Goal: Navigation & Orientation: Find specific page/section

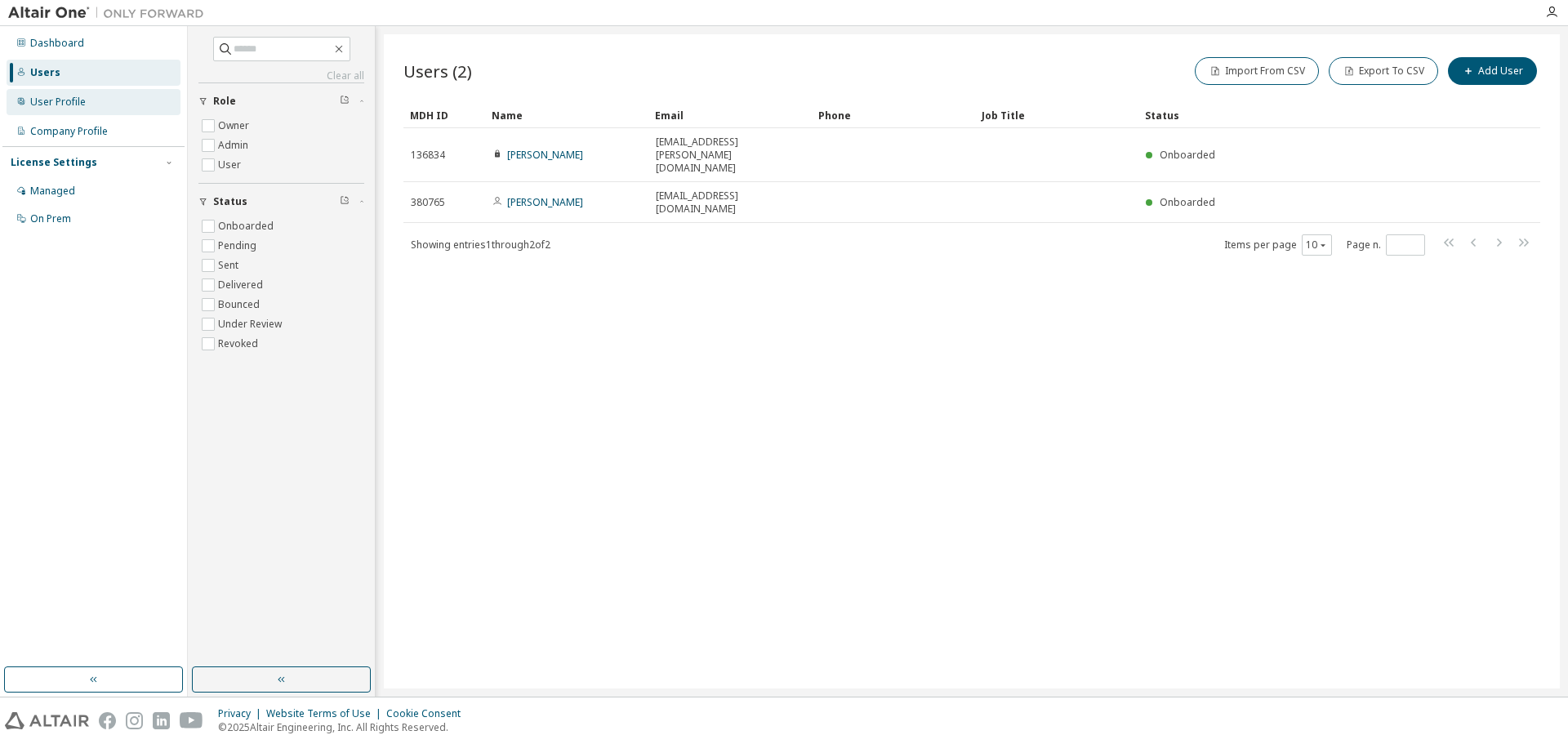
click at [52, 103] on div "User Profile" at bounding box center [58, 103] width 56 height 13
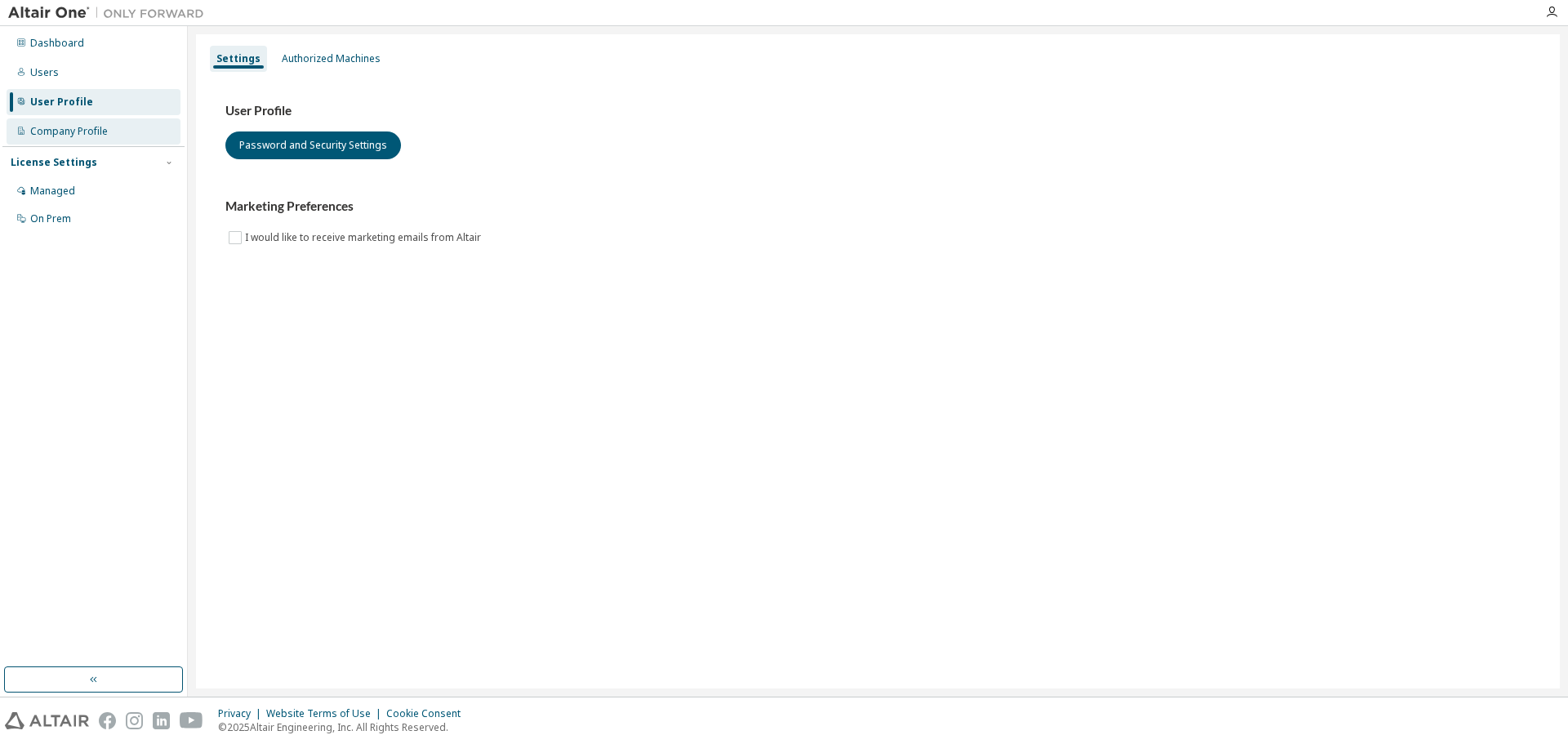
click at [54, 129] on div "Company Profile" at bounding box center [69, 132] width 77 height 13
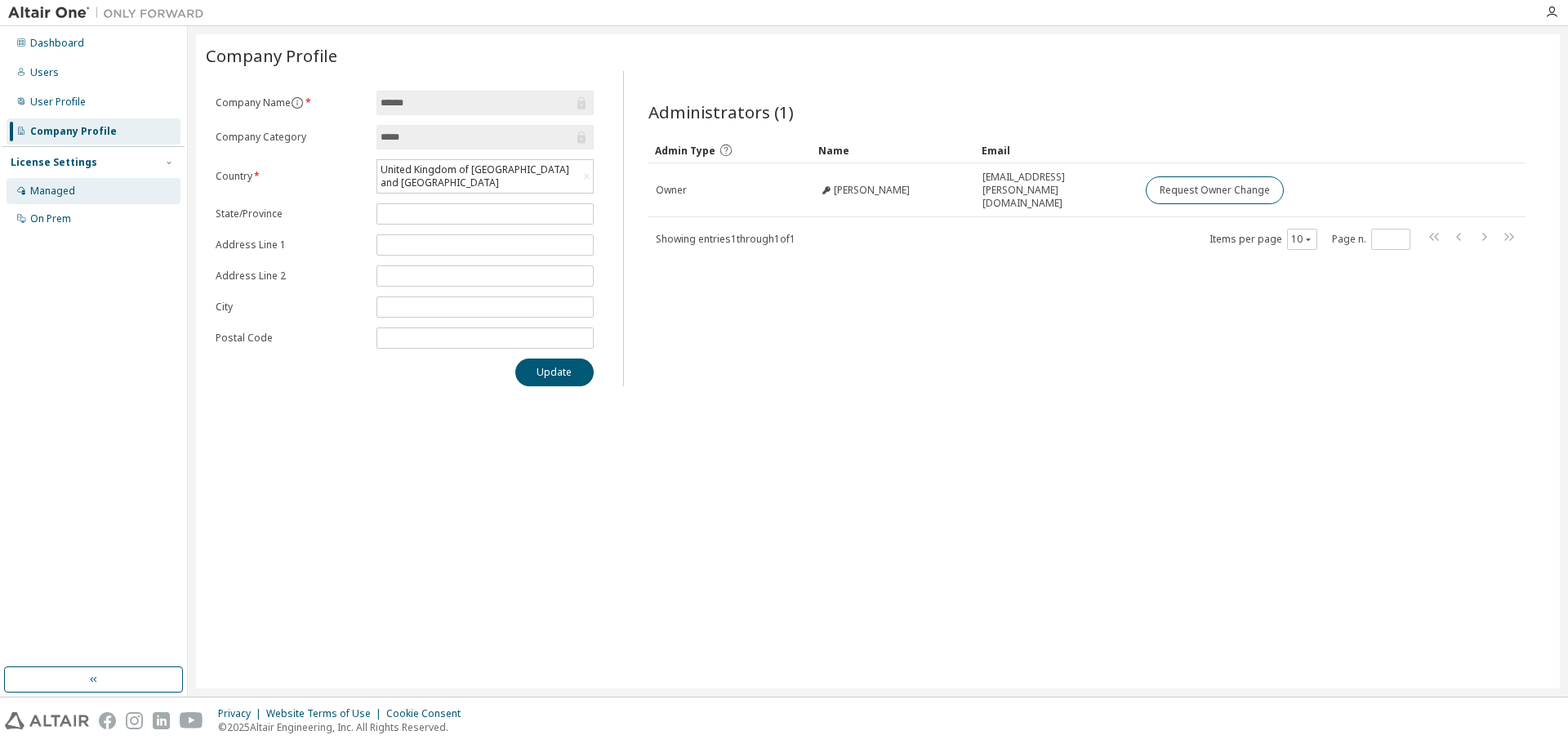
click at [78, 193] on div "Managed" at bounding box center [93, 191] width 174 height 26
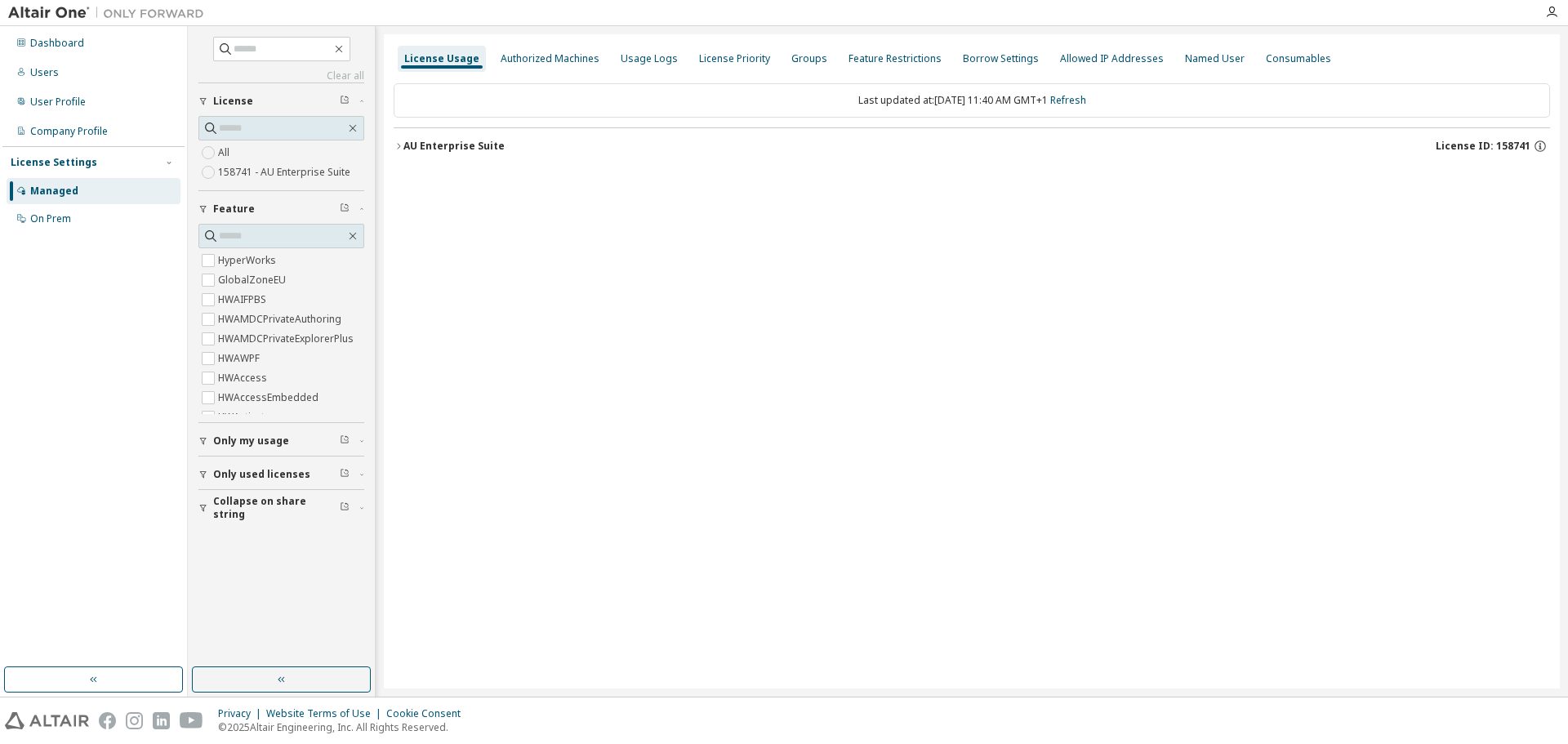
click at [301, 173] on label "158741 - AU Enterprise Suite" at bounding box center [285, 171] width 135 height 19
click at [399, 148] on icon "button" at bounding box center [399, 145] width 3 height 6
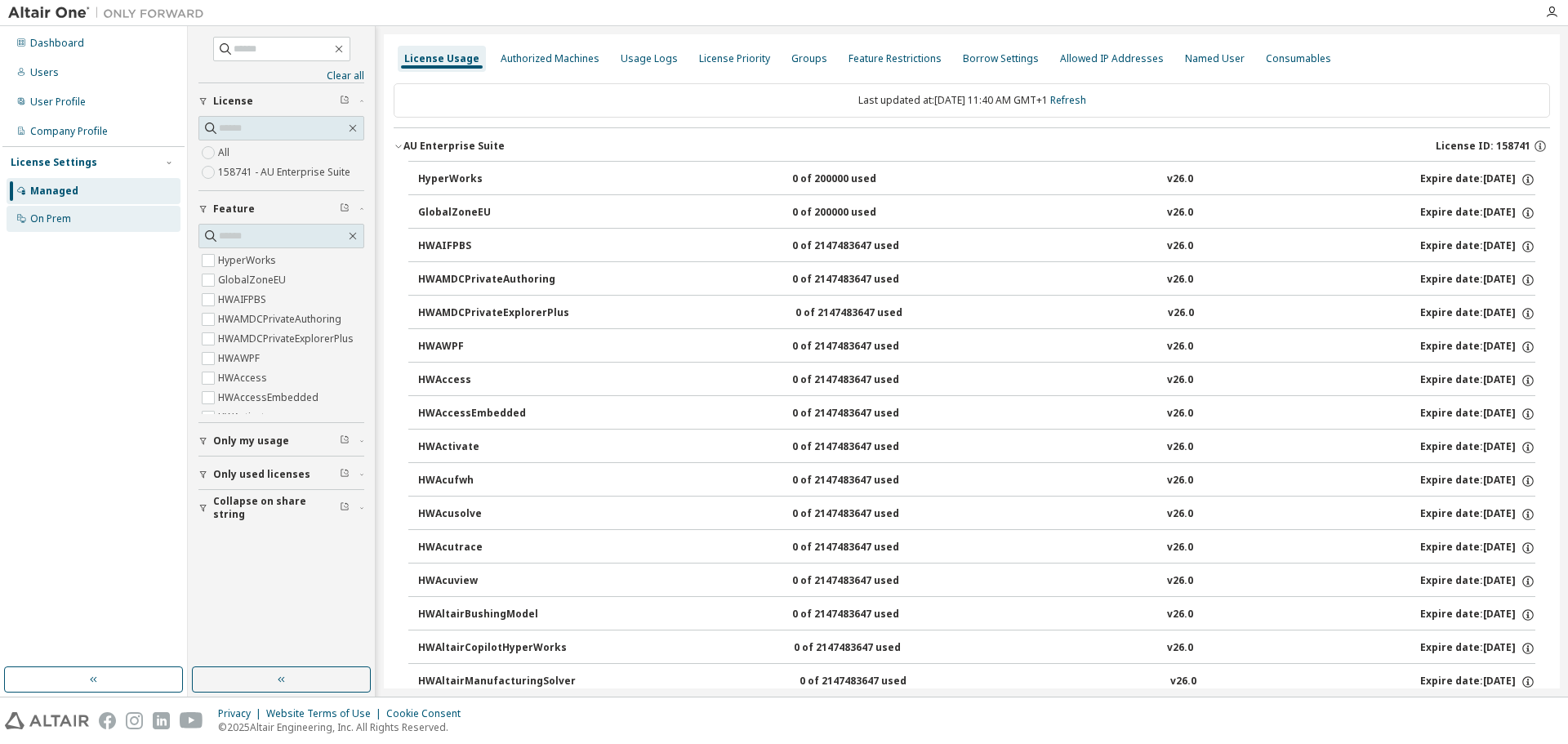
click at [71, 223] on div "On Prem" at bounding box center [93, 219] width 174 height 26
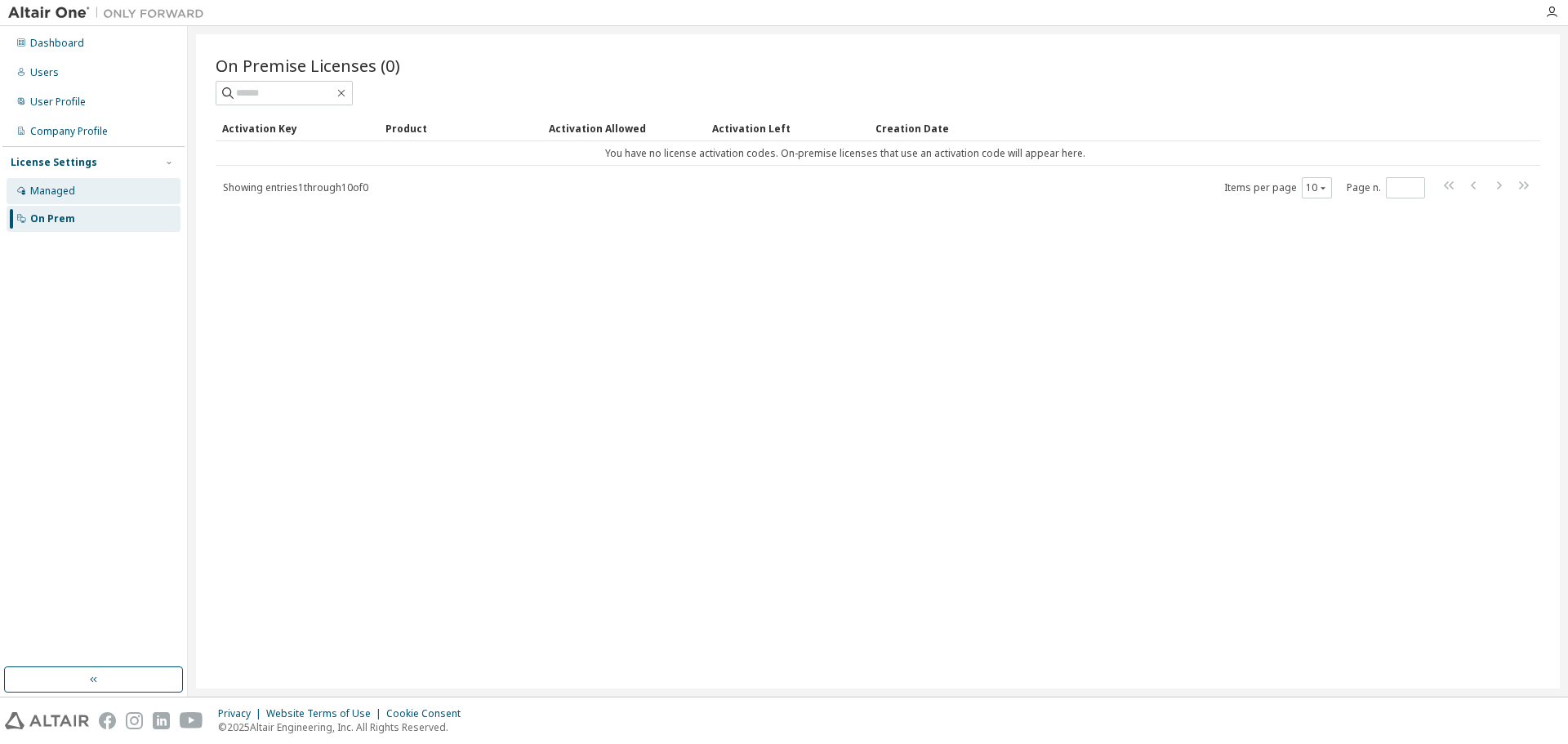
click at [65, 197] on div "Managed" at bounding box center [52, 191] width 45 height 13
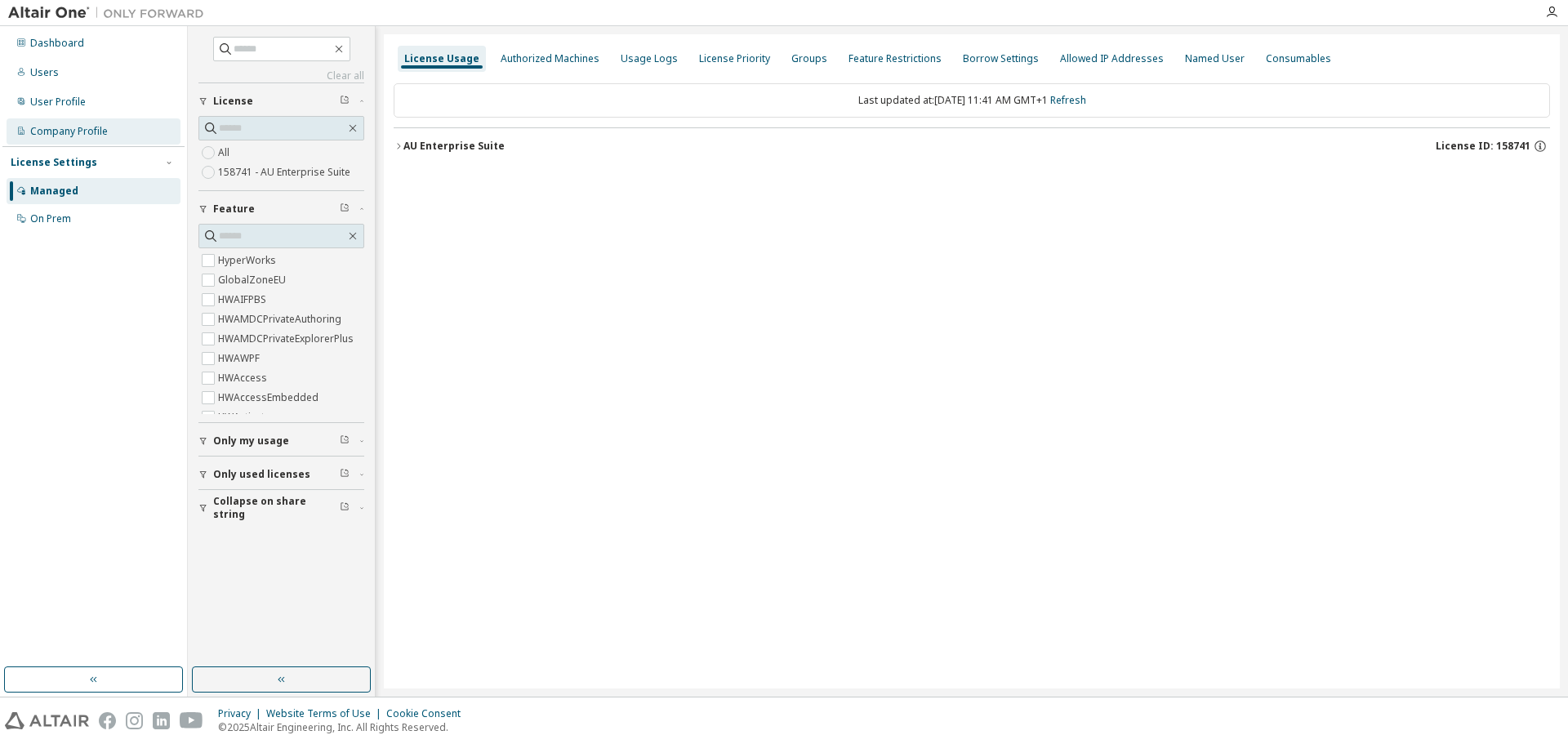
click at [99, 125] on div "Company Profile" at bounding box center [69, 132] width 77 height 13
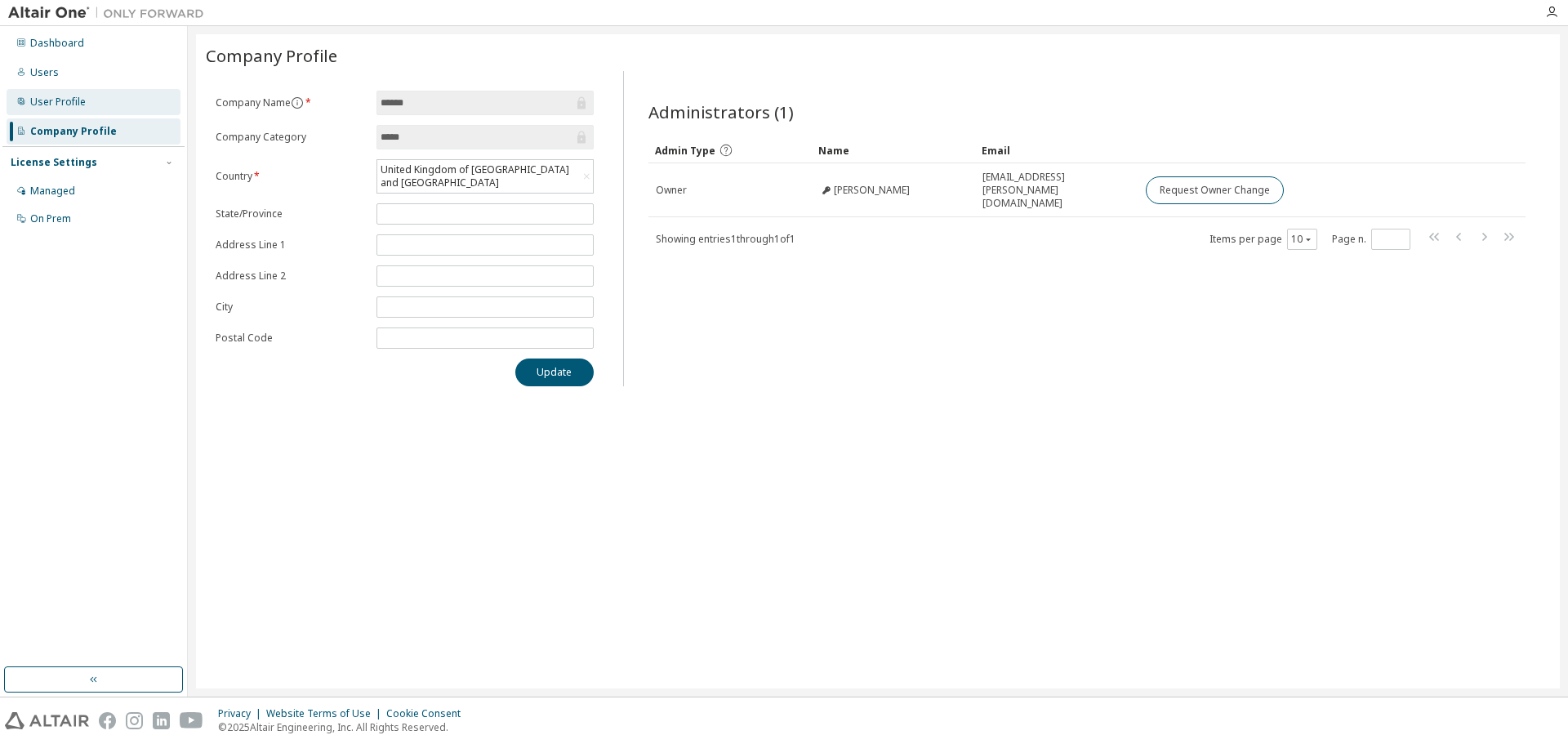
click at [73, 98] on div "User Profile" at bounding box center [58, 103] width 56 height 13
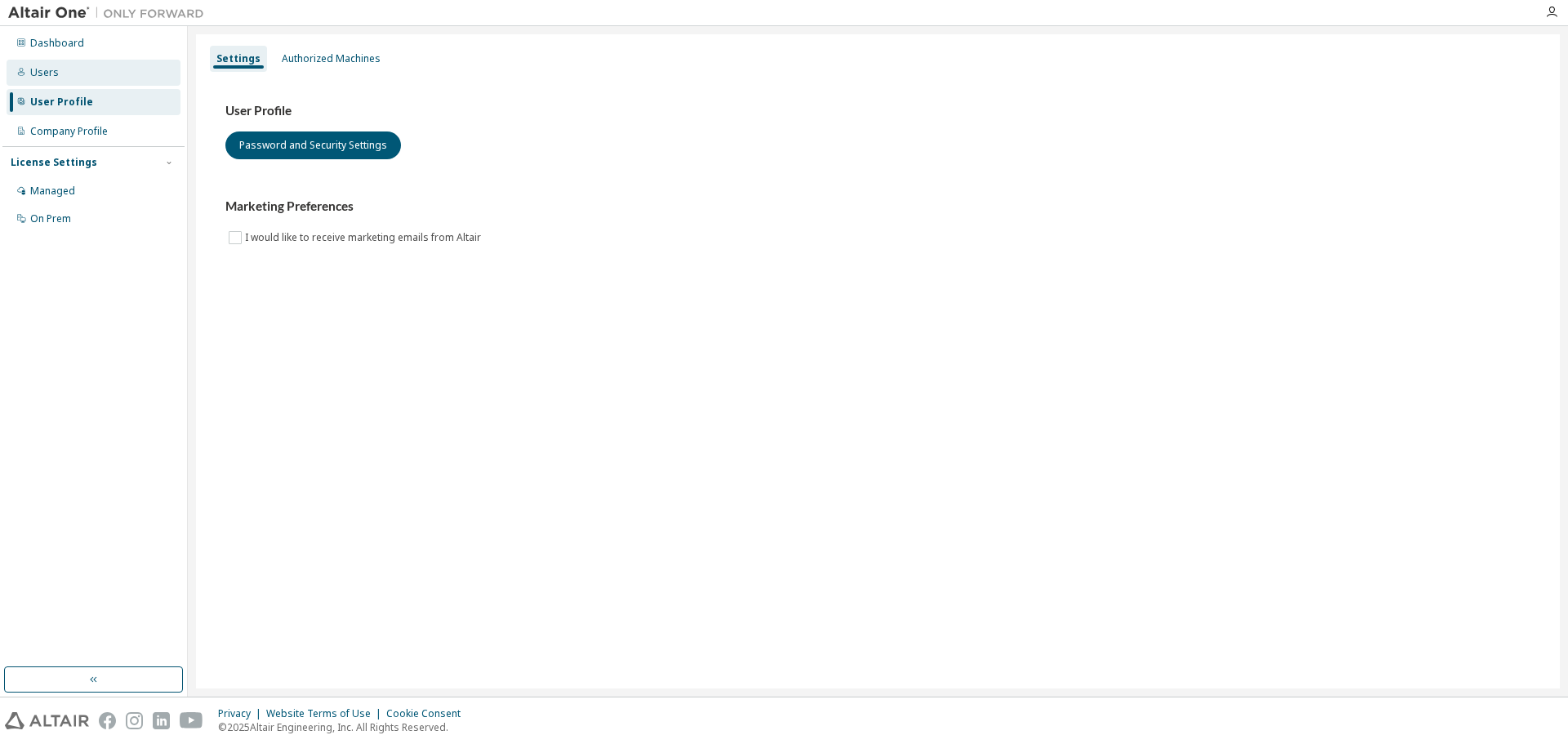
click at [50, 71] on div "Users" at bounding box center [45, 73] width 29 height 13
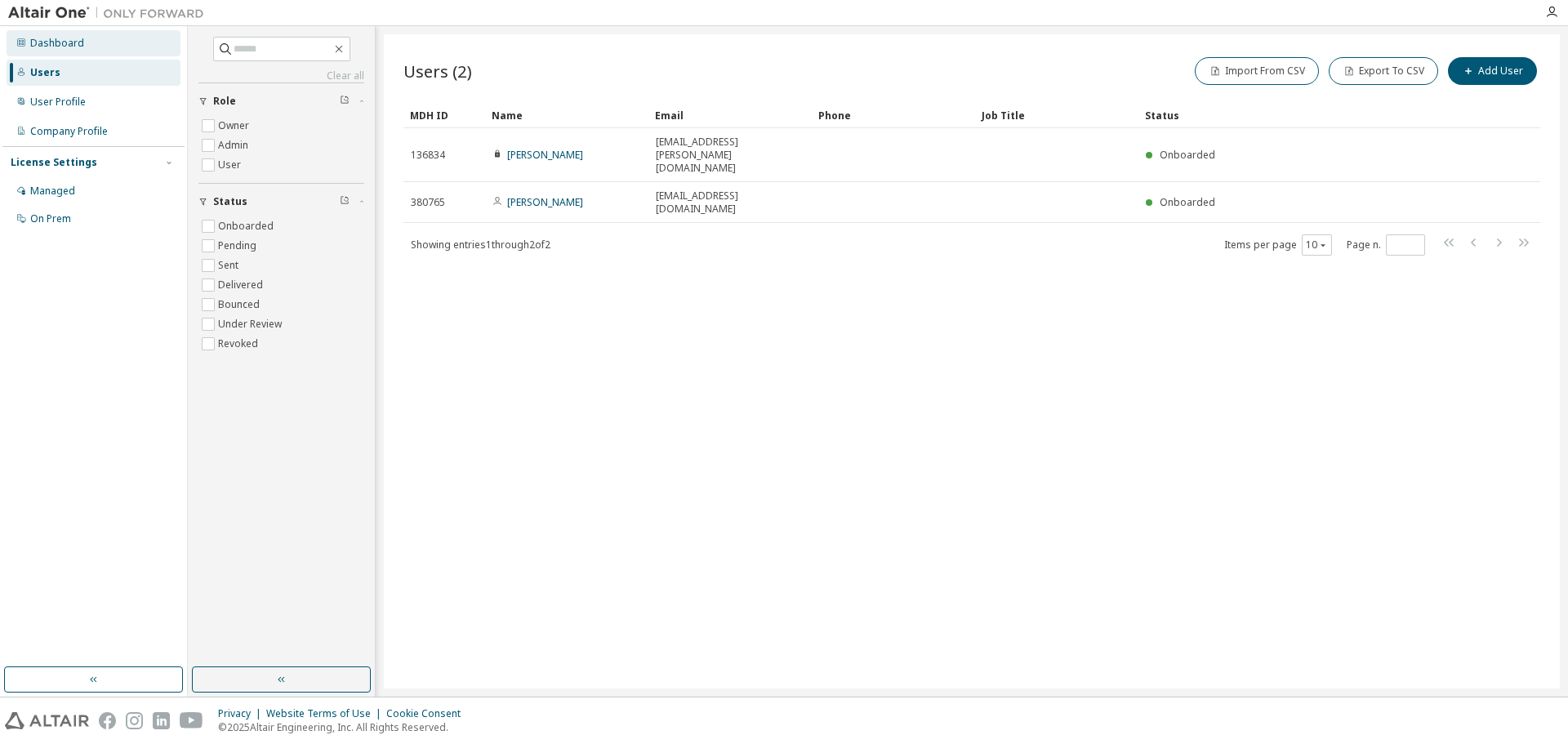
click at [58, 45] on div "Dashboard" at bounding box center [57, 44] width 54 height 13
